Goal: Transaction & Acquisition: Purchase product/service

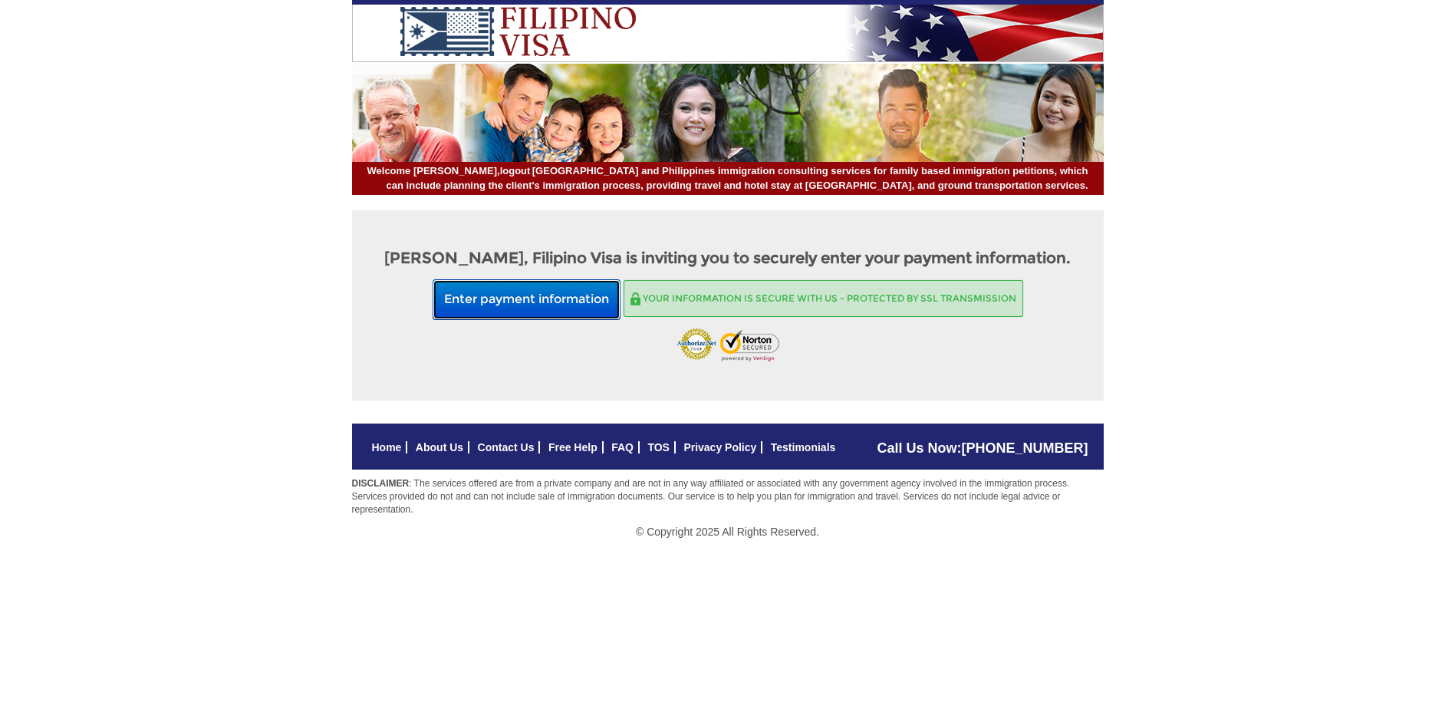
click at [515, 294] on button "Enter payment information" at bounding box center [527, 299] width 188 height 41
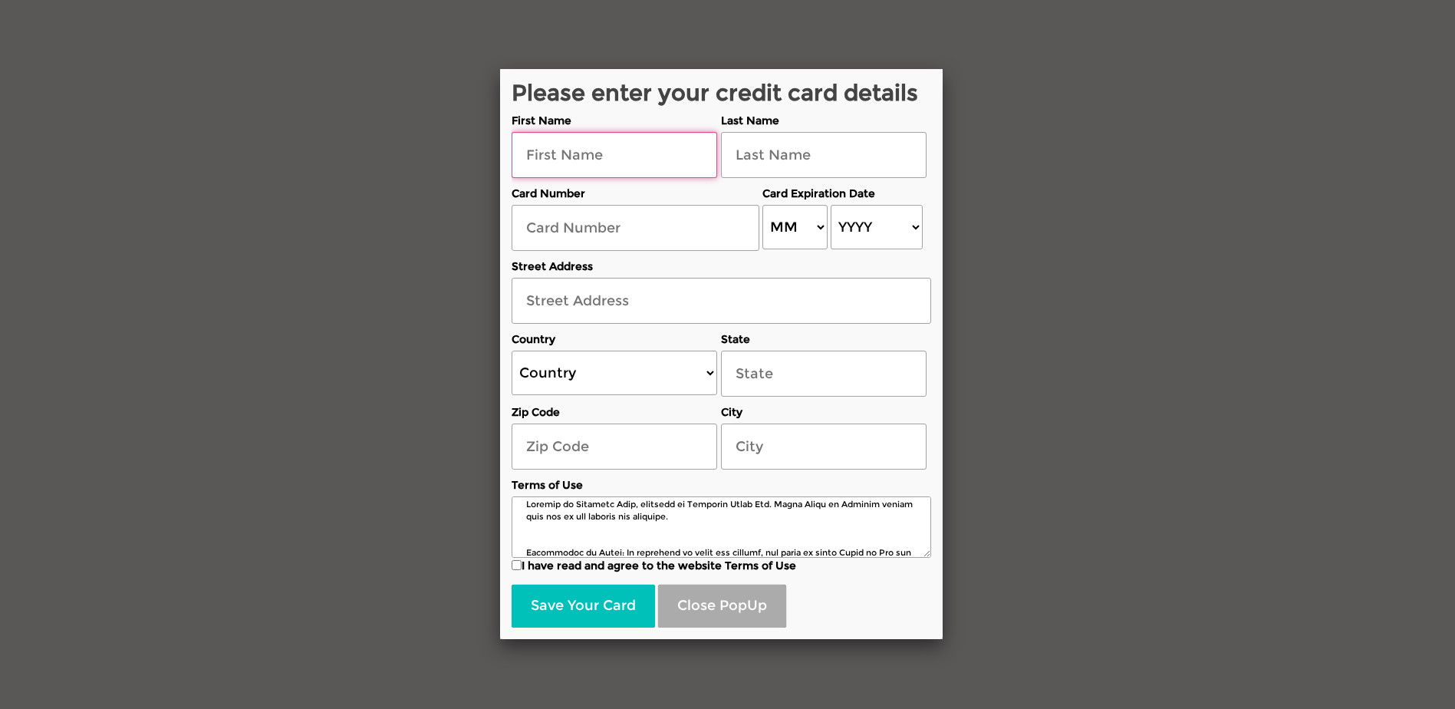
click at [530, 160] on input "text" at bounding box center [615, 155] width 206 height 46
type input "[PERSON_NAME]"
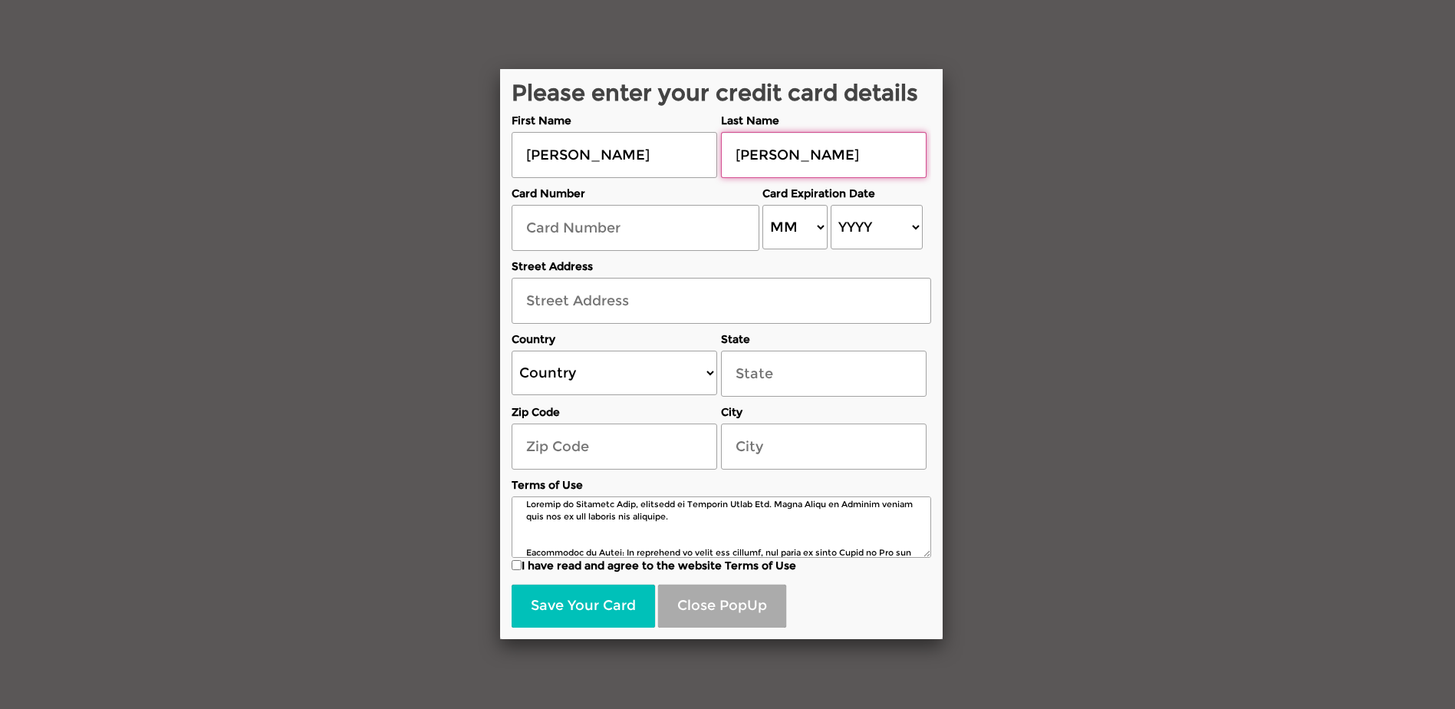
type input "[PERSON_NAME]"
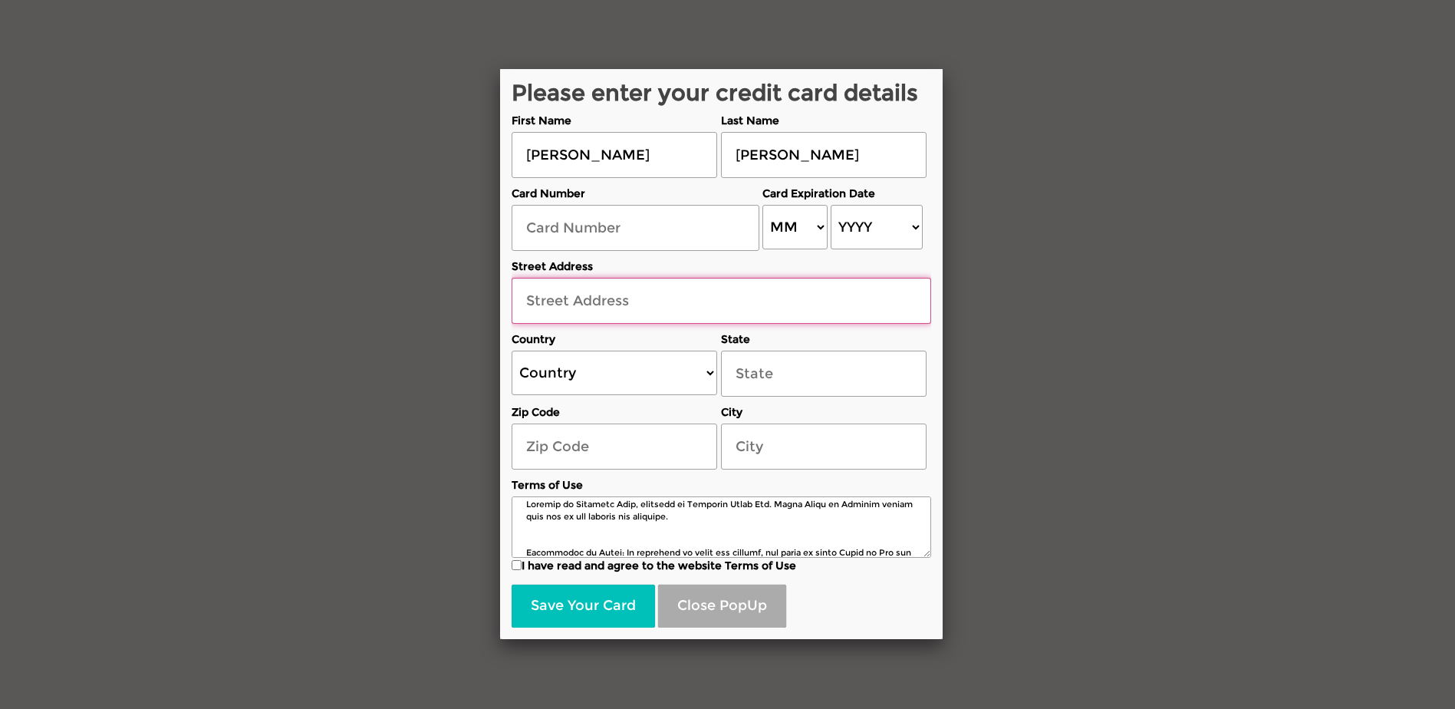
type input "[STREET_ADDRESS]"
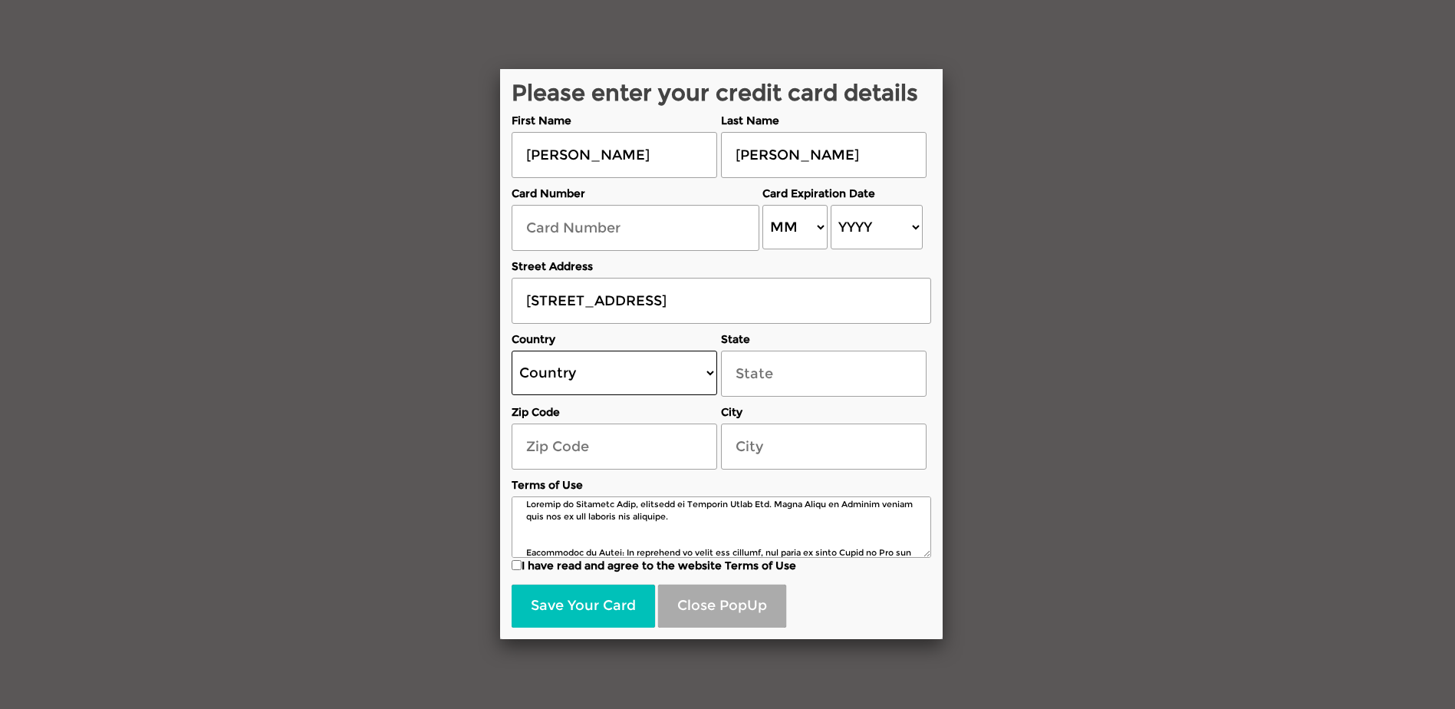
select select "US"
select select "[US_STATE]"
type input "74017"
type input "Claremore"
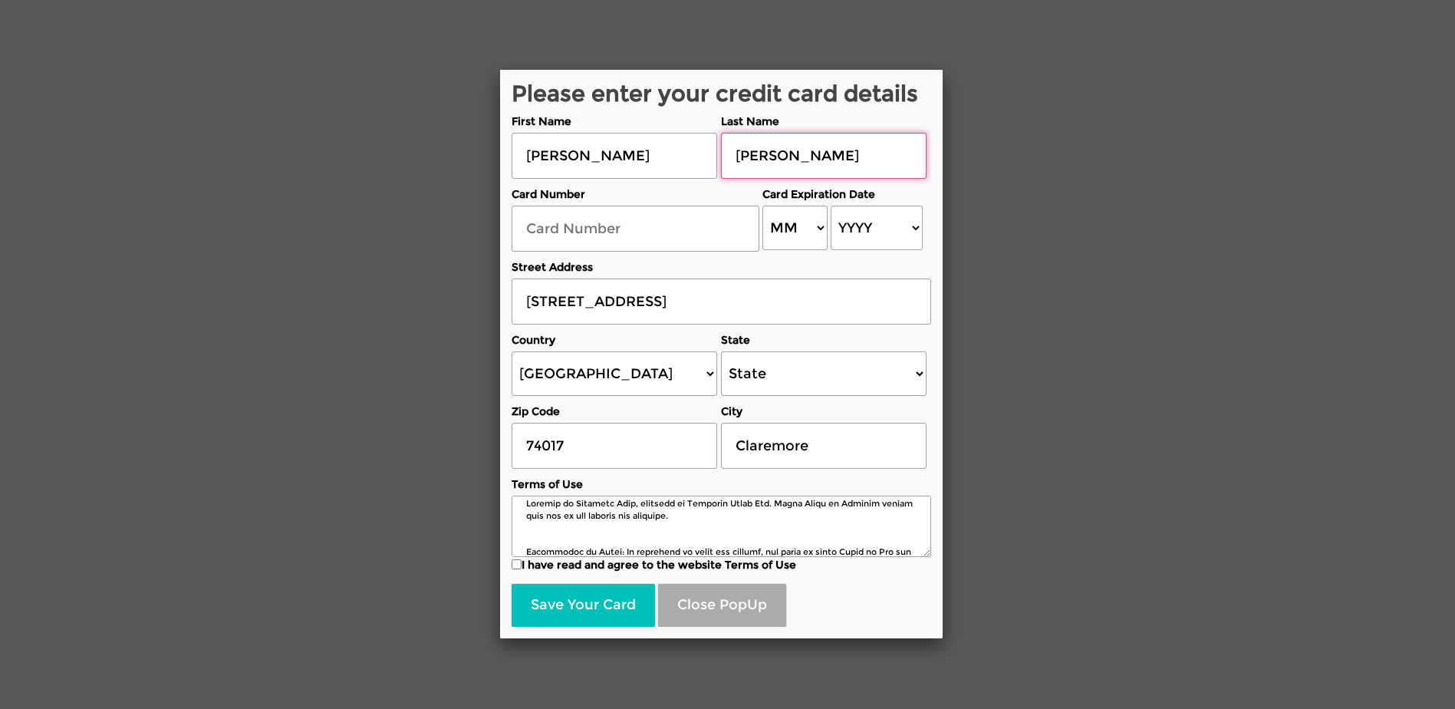
type input "[PERSON_NAME]"
click at [525, 228] on input "text" at bounding box center [636, 229] width 248 height 46
type input "[CREDIT_CARD_NUMBER]"
select select "06"
select select "2028"
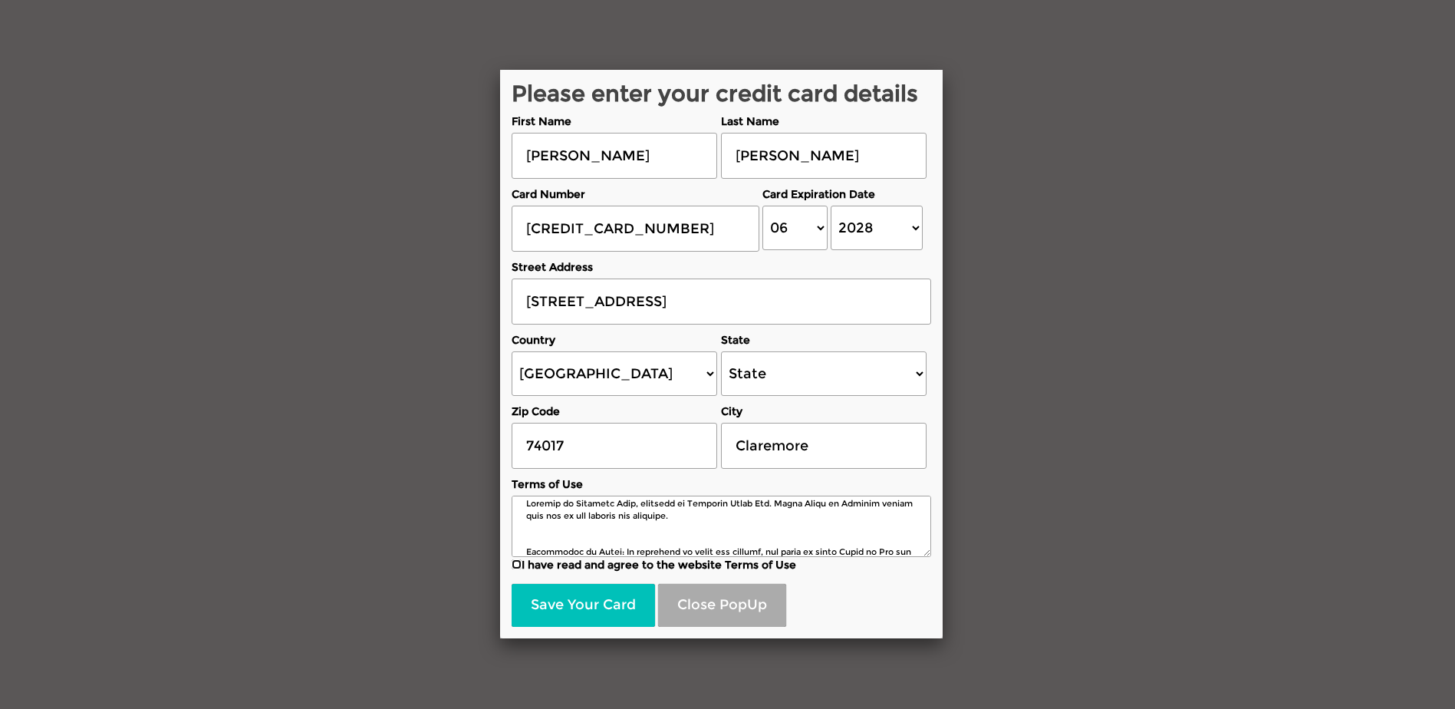
click at [515, 563] on input "I have read and agree to the website Terms of Use" at bounding box center [517, 564] width 10 height 10
checkbox input "true"
click at [576, 600] on button "Save Your Card" at bounding box center [583, 605] width 143 height 43
